Goal: Obtain resource: Download file/media

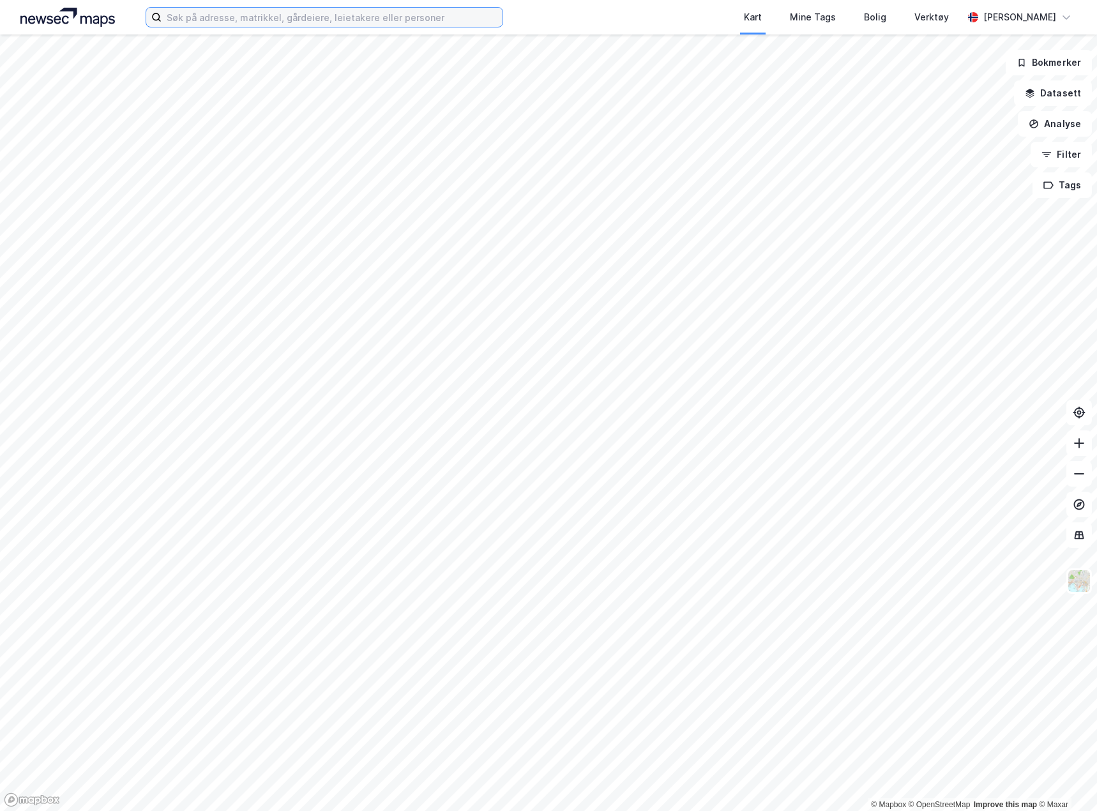
click at [196, 22] on input at bounding box center [332, 17] width 341 height 19
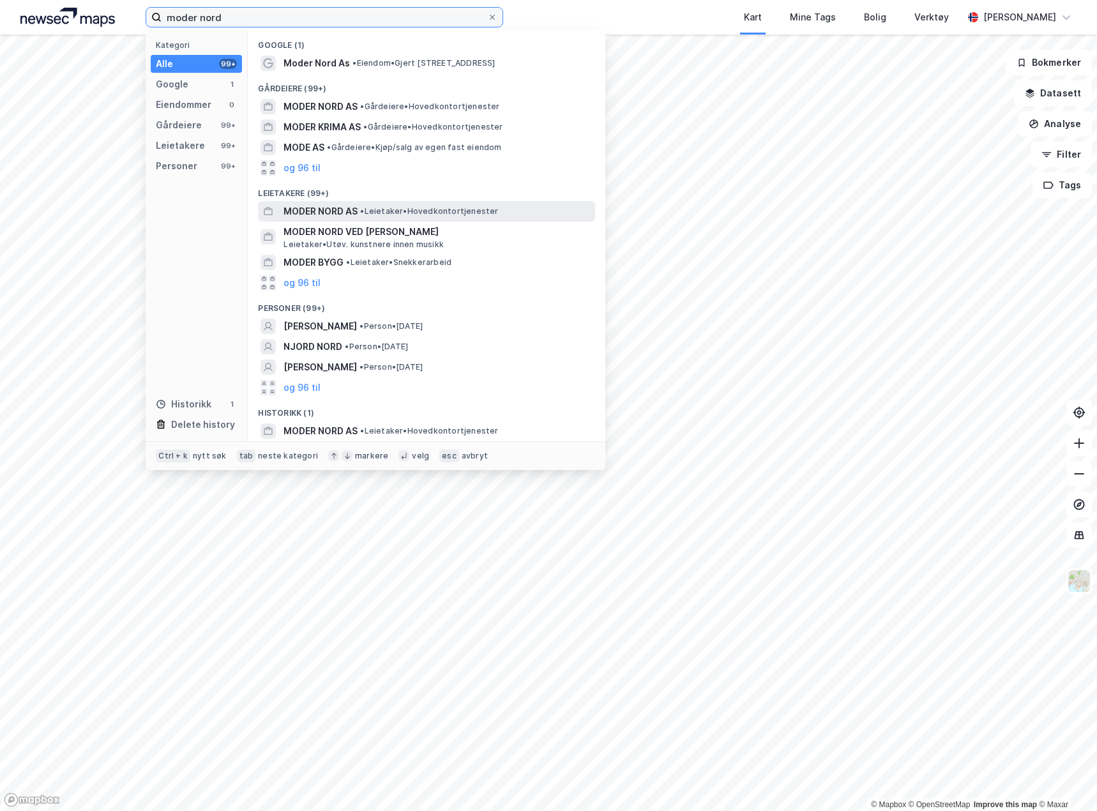
type input "moder nord"
click at [413, 207] on span "• Leietaker • Hovedkontortjenester" at bounding box center [429, 211] width 138 height 10
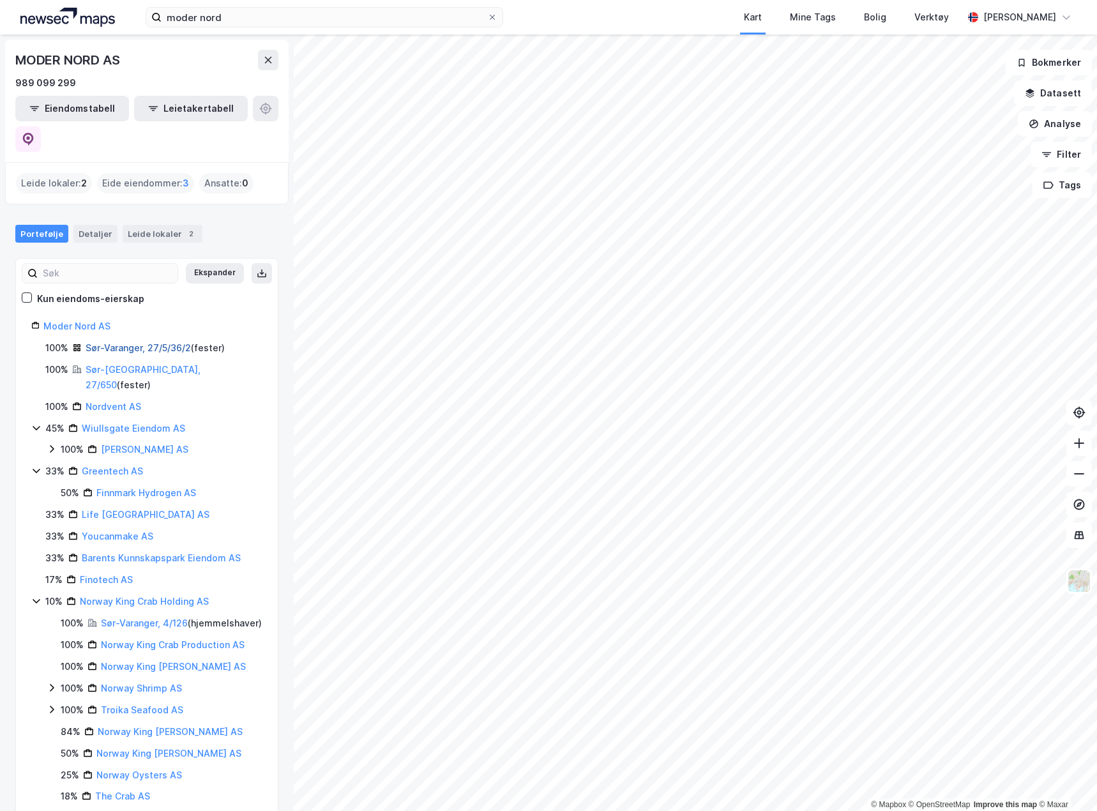
click at [169, 342] on link "Sør-Varanger, 27/5/36/2" at bounding box center [138, 347] width 105 height 11
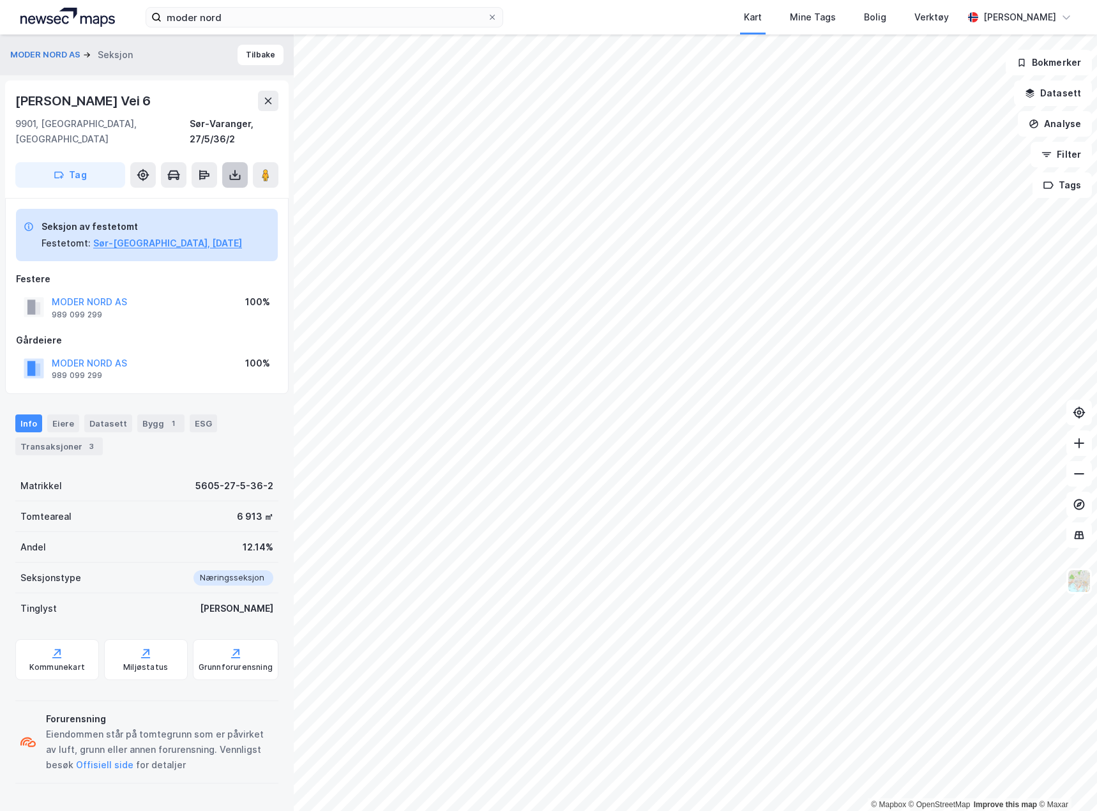
click at [232, 175] on icon at bounding box center [235, 177] width 11 height 5
click at [209, 195] on div "Last ned grunnbok" at bounding box center [172, 200] width 74 height 10
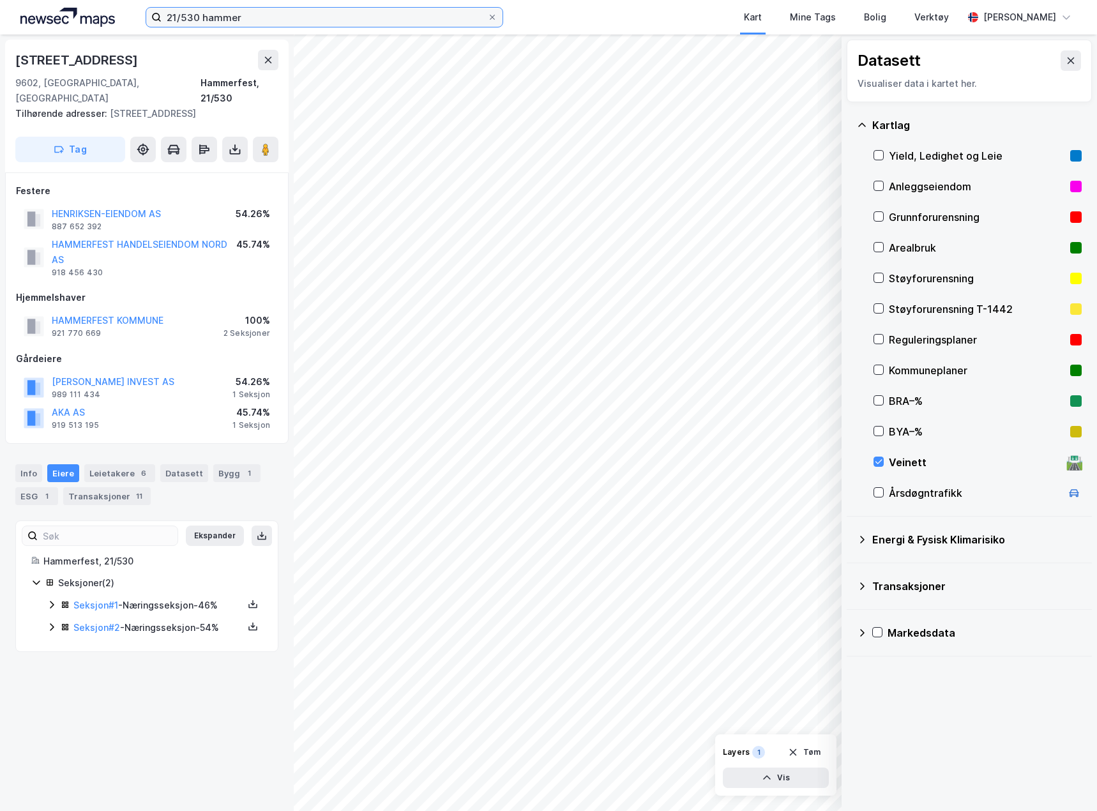
click at [217, 15] on input "21/530 hammer" at bounding box center [325, 17] width 326 height 19
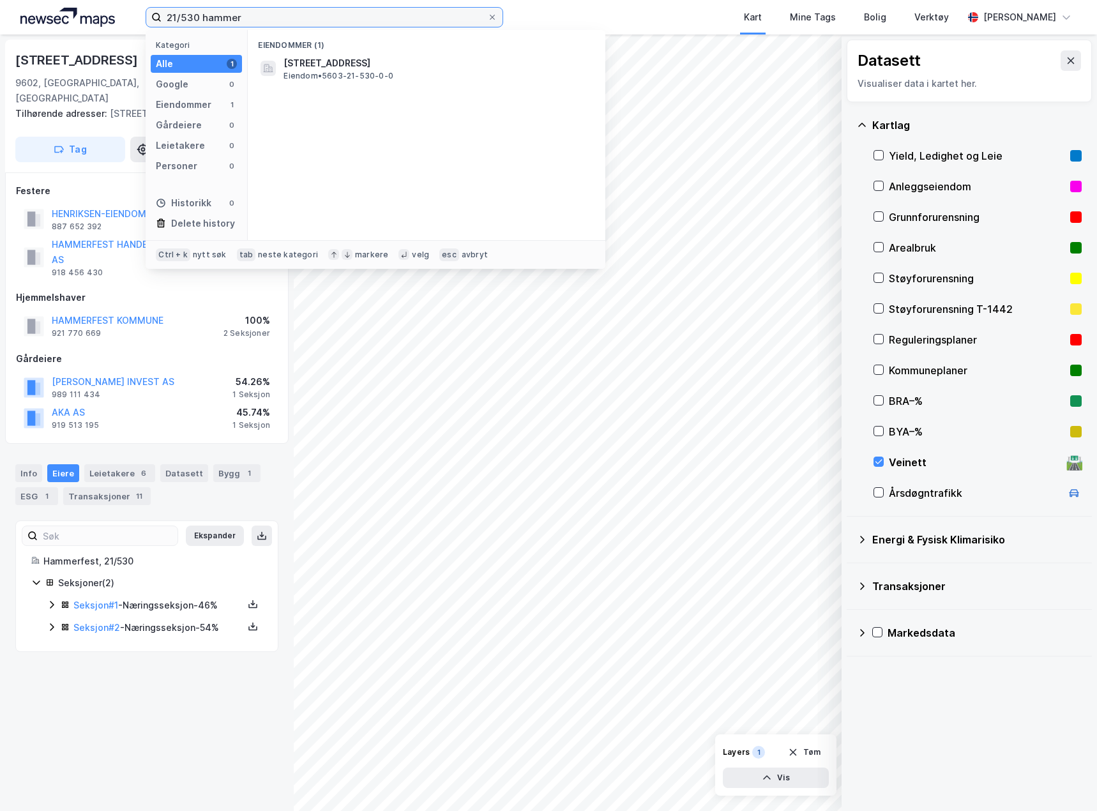
click at [217, 15] on input "21/530 hammer" at bounding box center [325, 17] width 326 height 19
type input "69/741 skjervøy"
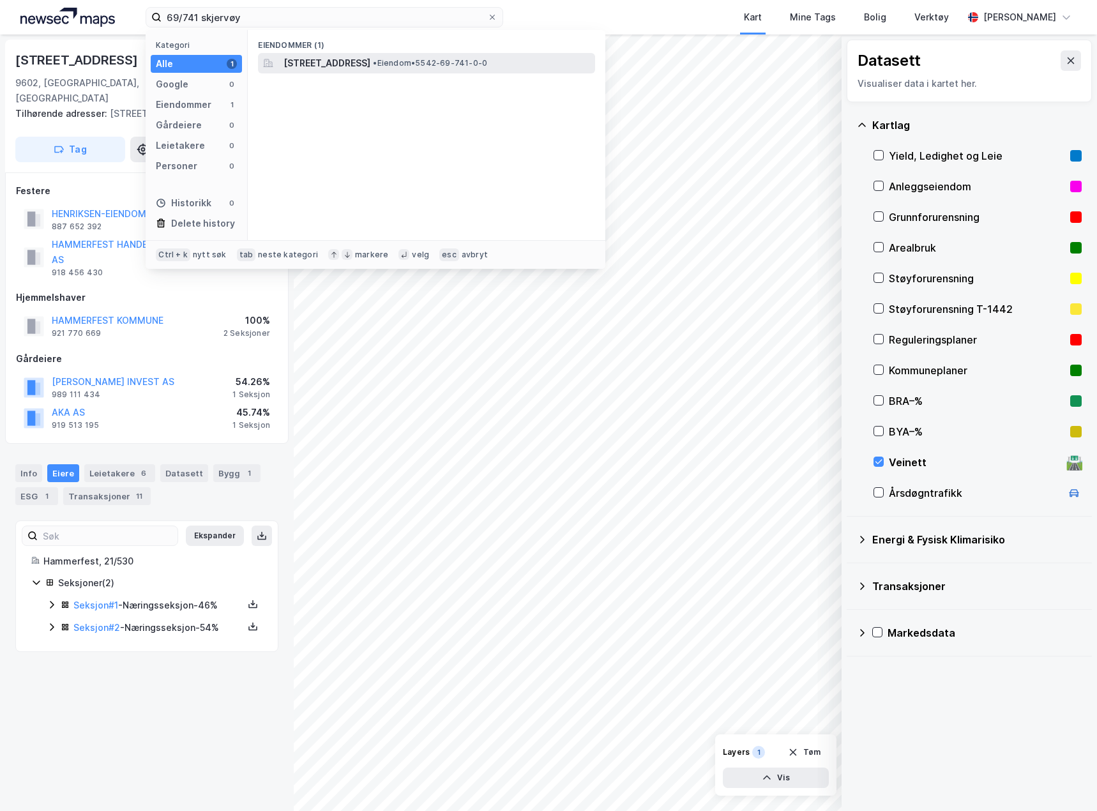
click at [367, 70] on span "Minkveien 2, 9180, SKJERVØY, SKJERVØY" at bounding box center [327, 63] width 87 height 15
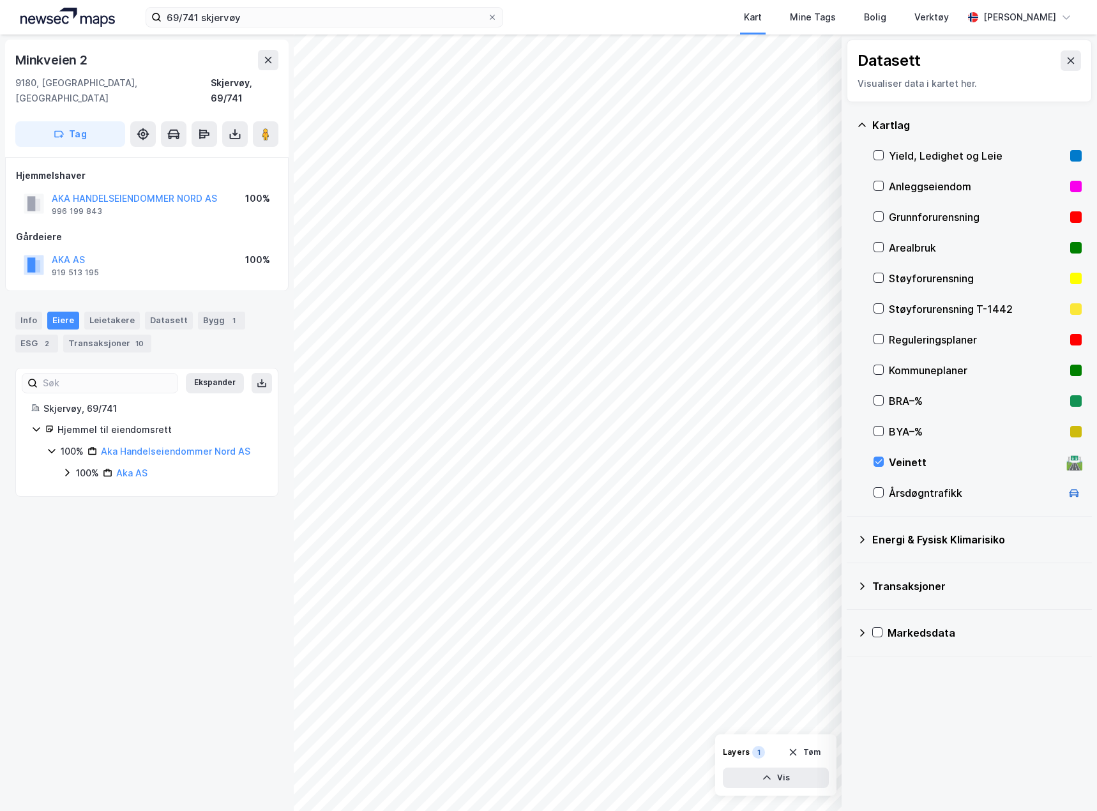
click at [140, 615] on div "Minkveien 2 9180, Skjervøy, Troms Skjervøy, 69/741 Tag Hjemmelshaver AKA HANDEL…" at bounding box center [147, 422] width 294 height 777
